Goal: Task Accomplishment & Management: Manage account settings

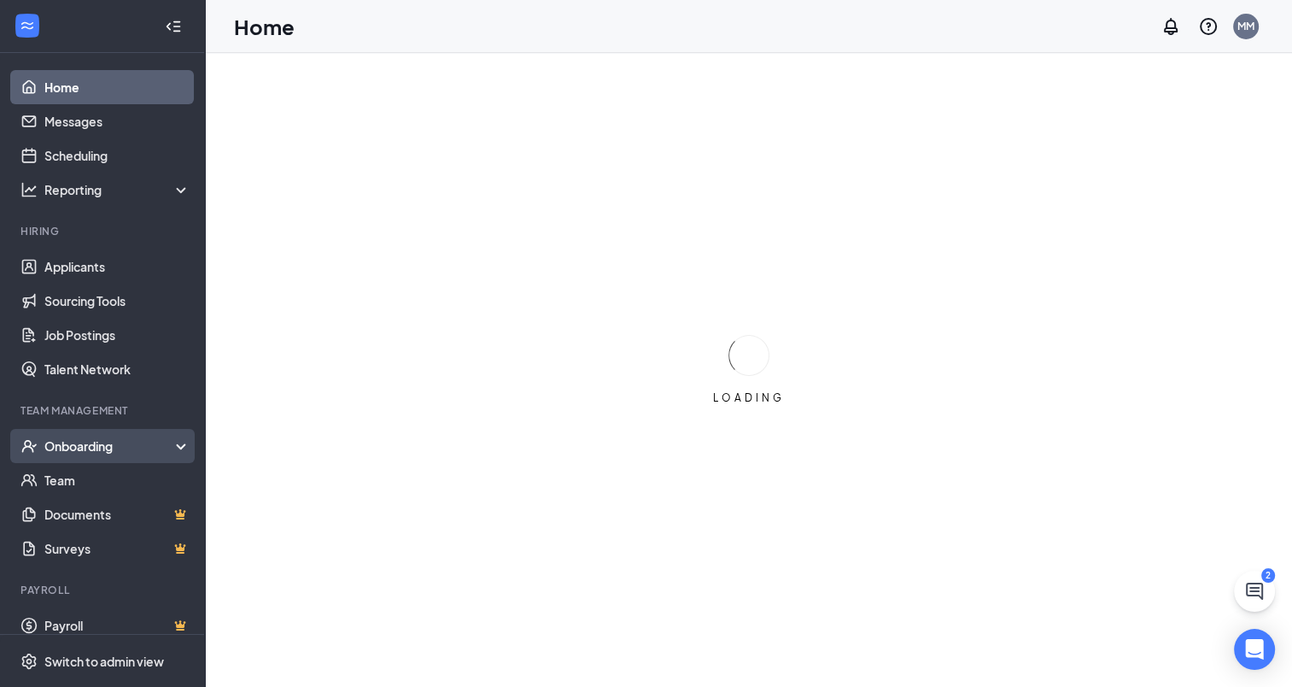
click at [126, 441] on div "Onboarding" at bounding box center [110, 445] width 132 height 17
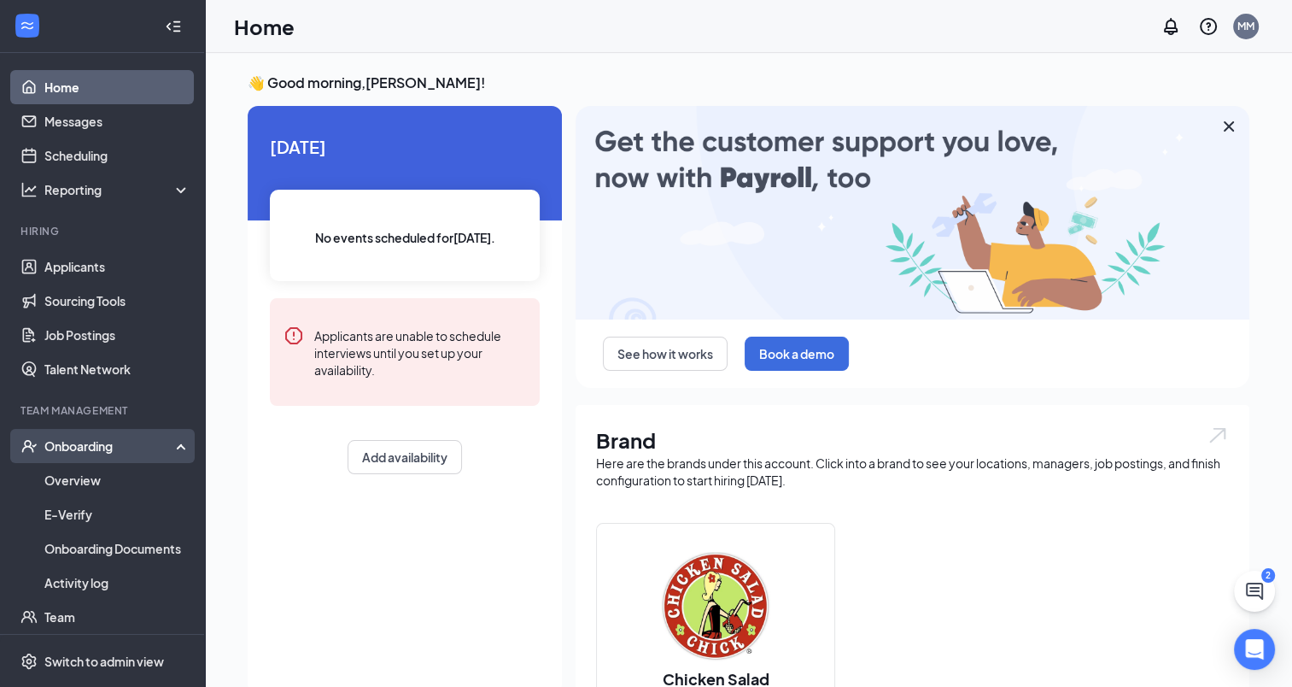
click at [140, 438] on div "Onboarding" at bounding box center [110, 445] width 132 height 17
click at [130, 453] on div "Onboarding" at bounding box center [110, 445] width 132 height 17
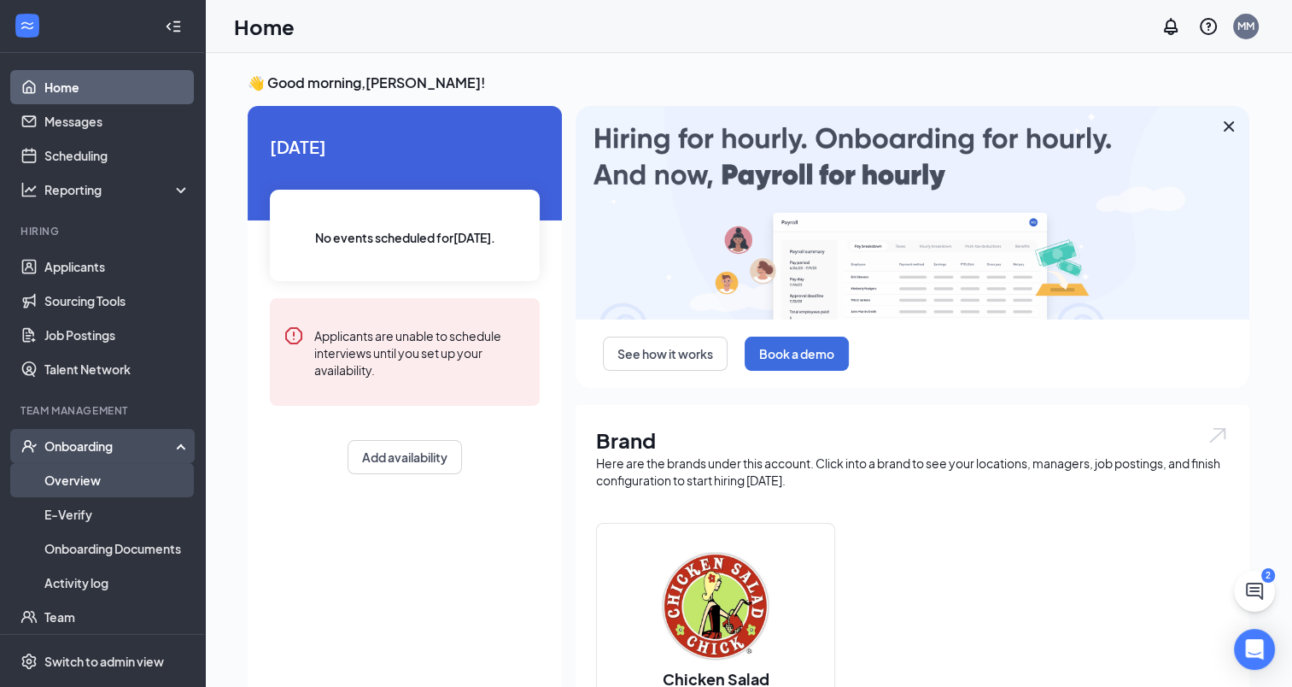
click at [108, 477] on link "Overview" at bounding box center [117, 480] width 146 height 34
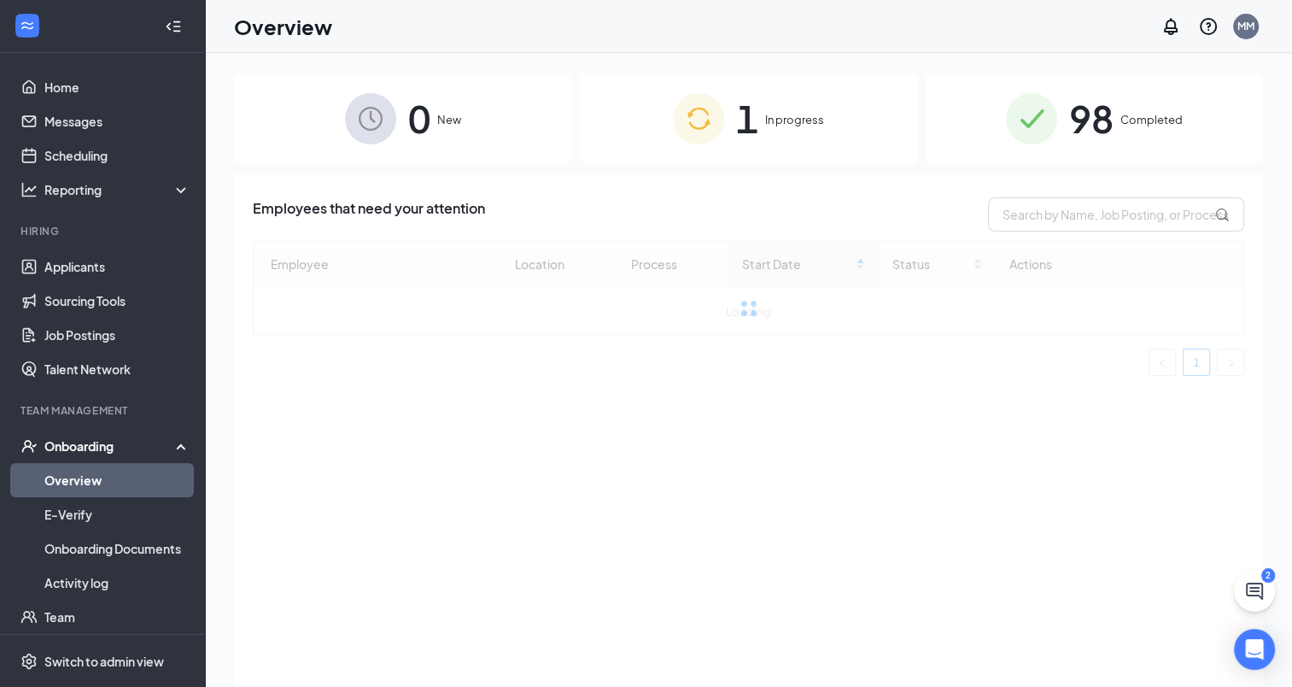
click at [1155, 100] on div "98 Completed" at bounding box center [1094, 118] width 337 height 90
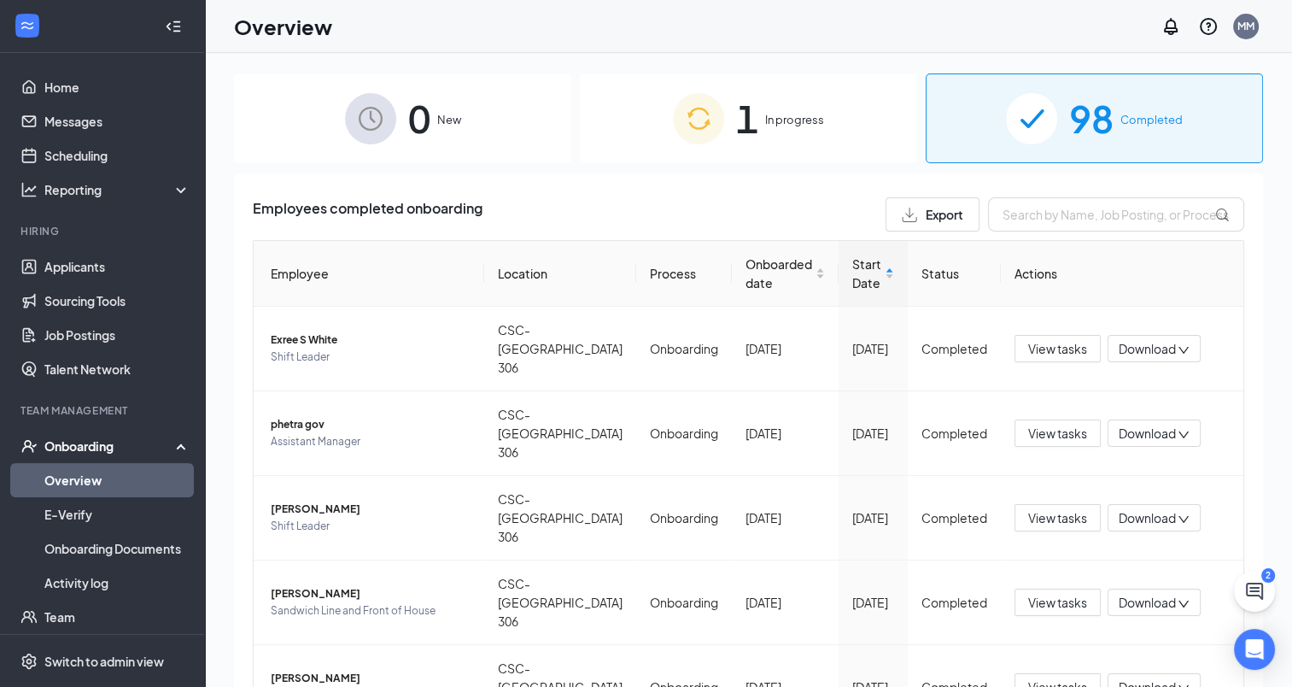
click at [779, 130] on div "1 In progress" at bounding box center [748, 118] width 337 height 90
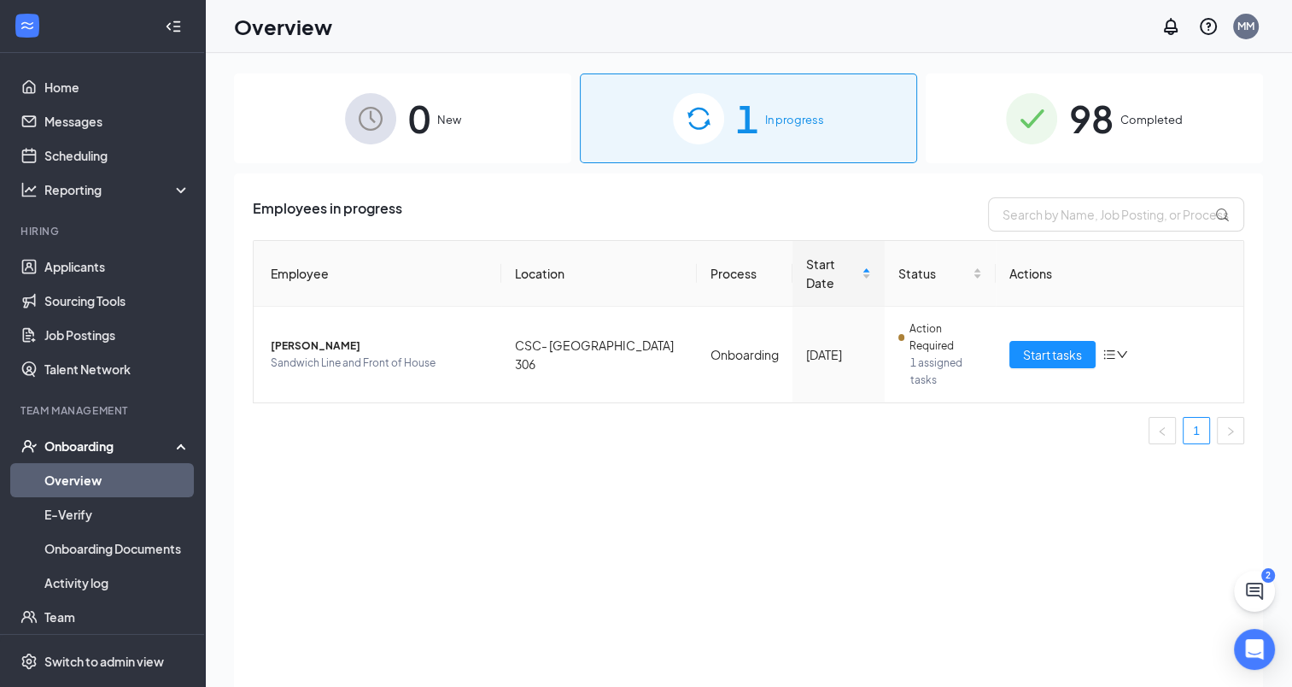
click at [1061, 129] on div "98 Completed" at bounding box center [1094, 118] width 337 height 90
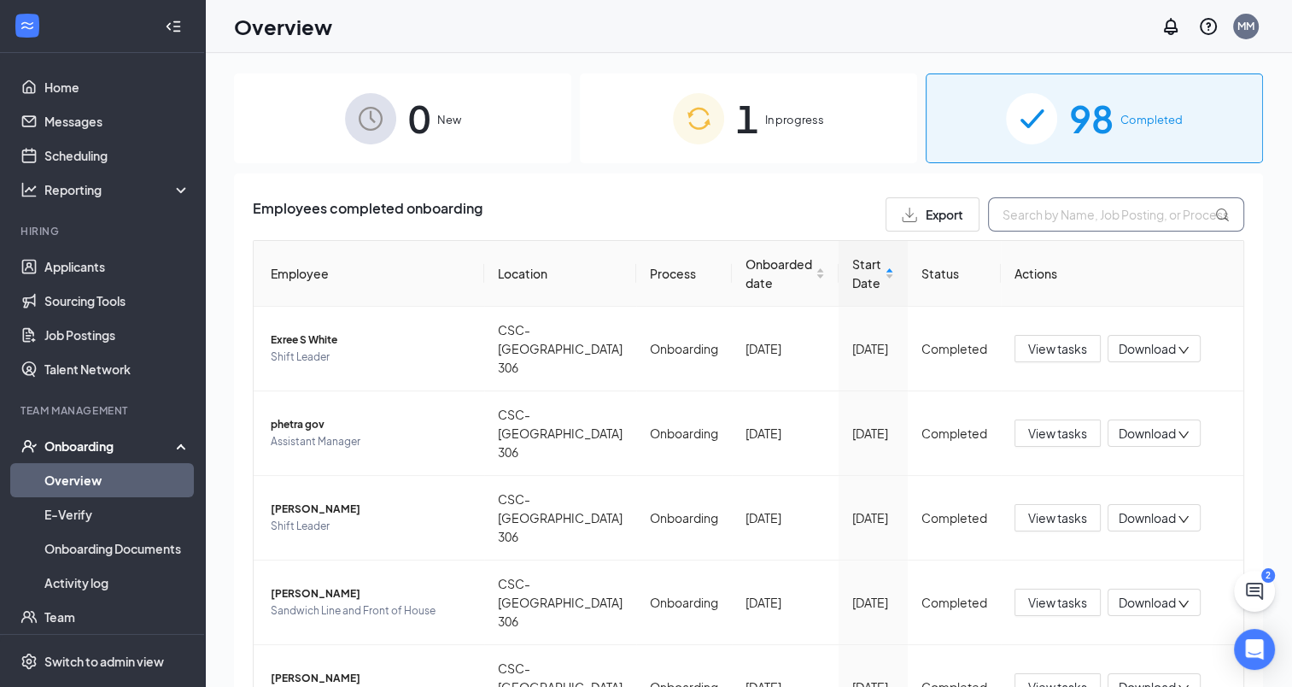
click at [1047, 219] on input "text" at bounding box center [1116, 214] width 256 height 34
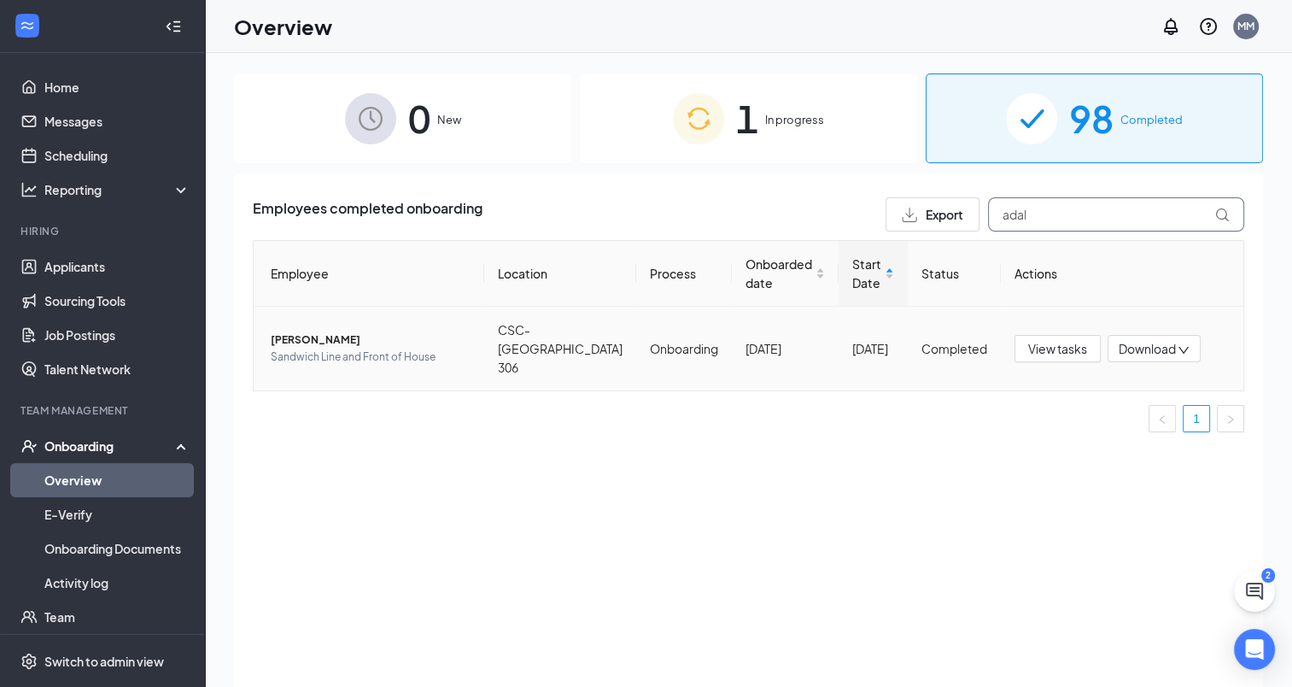
type input "adal"
click at [346, 331] on span "[PERSON_NAME]" at bounding box center [371, 339] width 200 height 17
